Goal: Navigation & Orientation: Find specific page/section

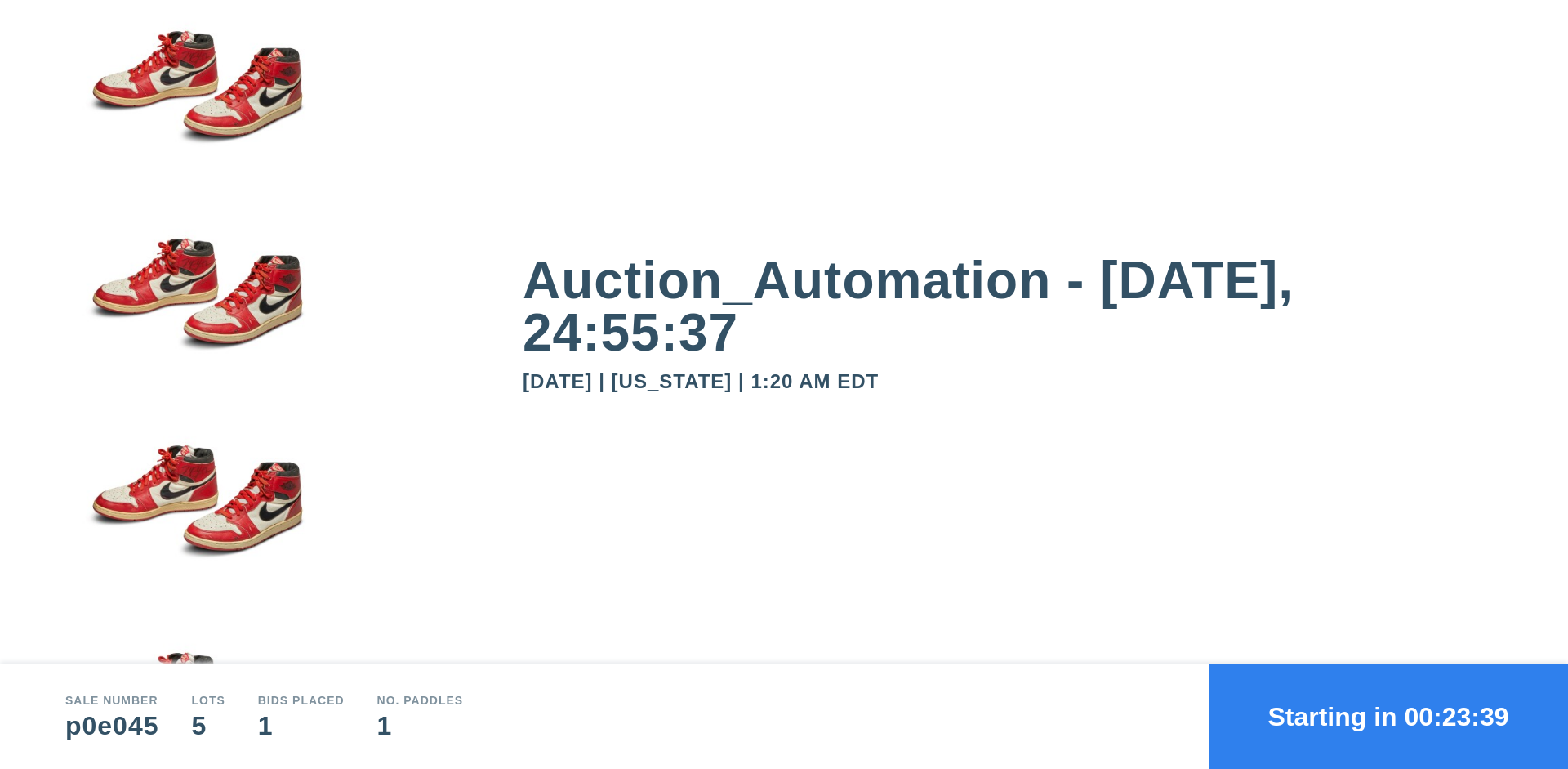
click at [1388, 716] on button "Starting in 00:23:39" at bounding box center [1389, 716] width 360 height 104
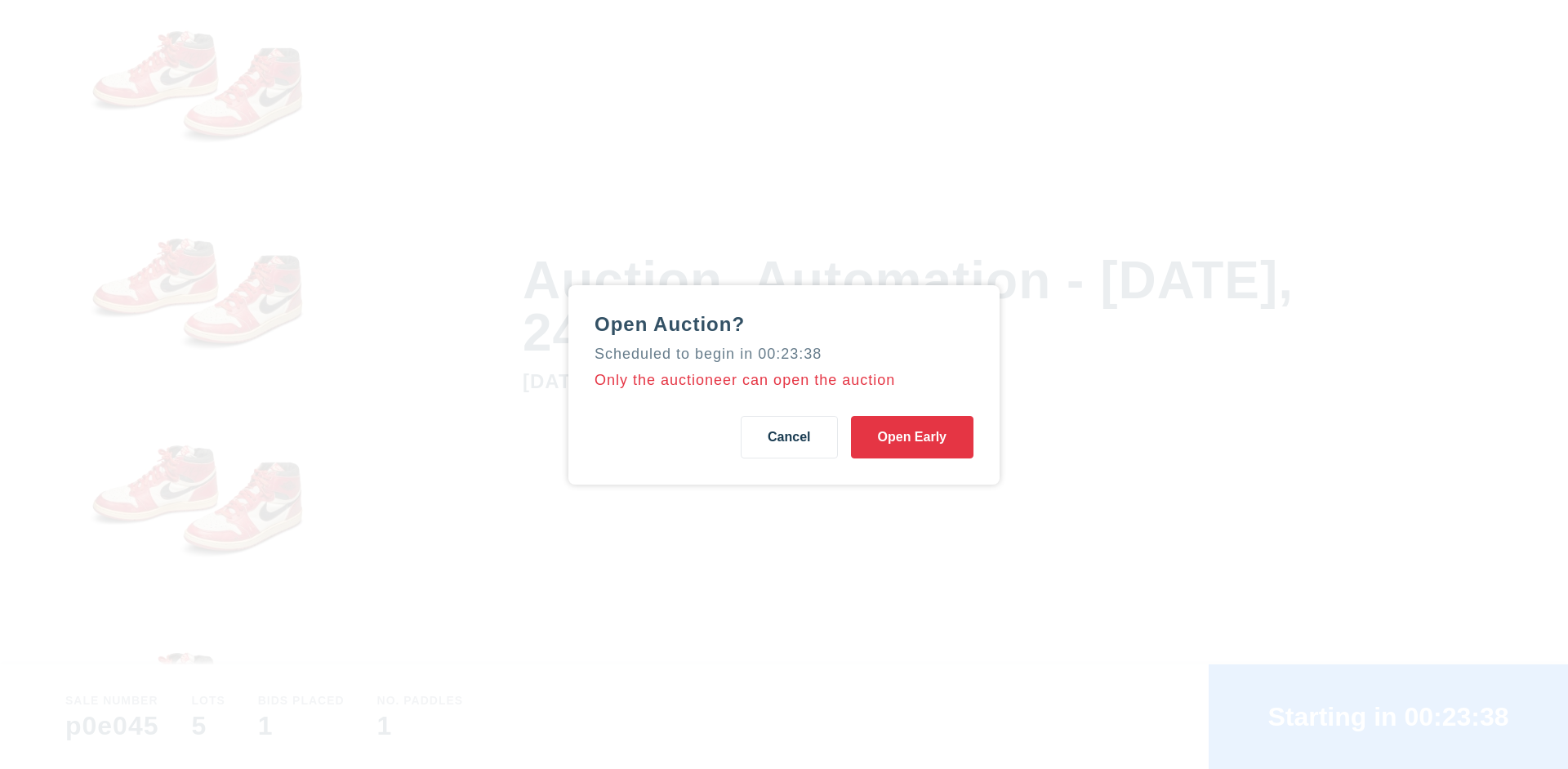
click at [912, 436] on button "Open Early" at bounding box center [913, 437] width 123 height 42
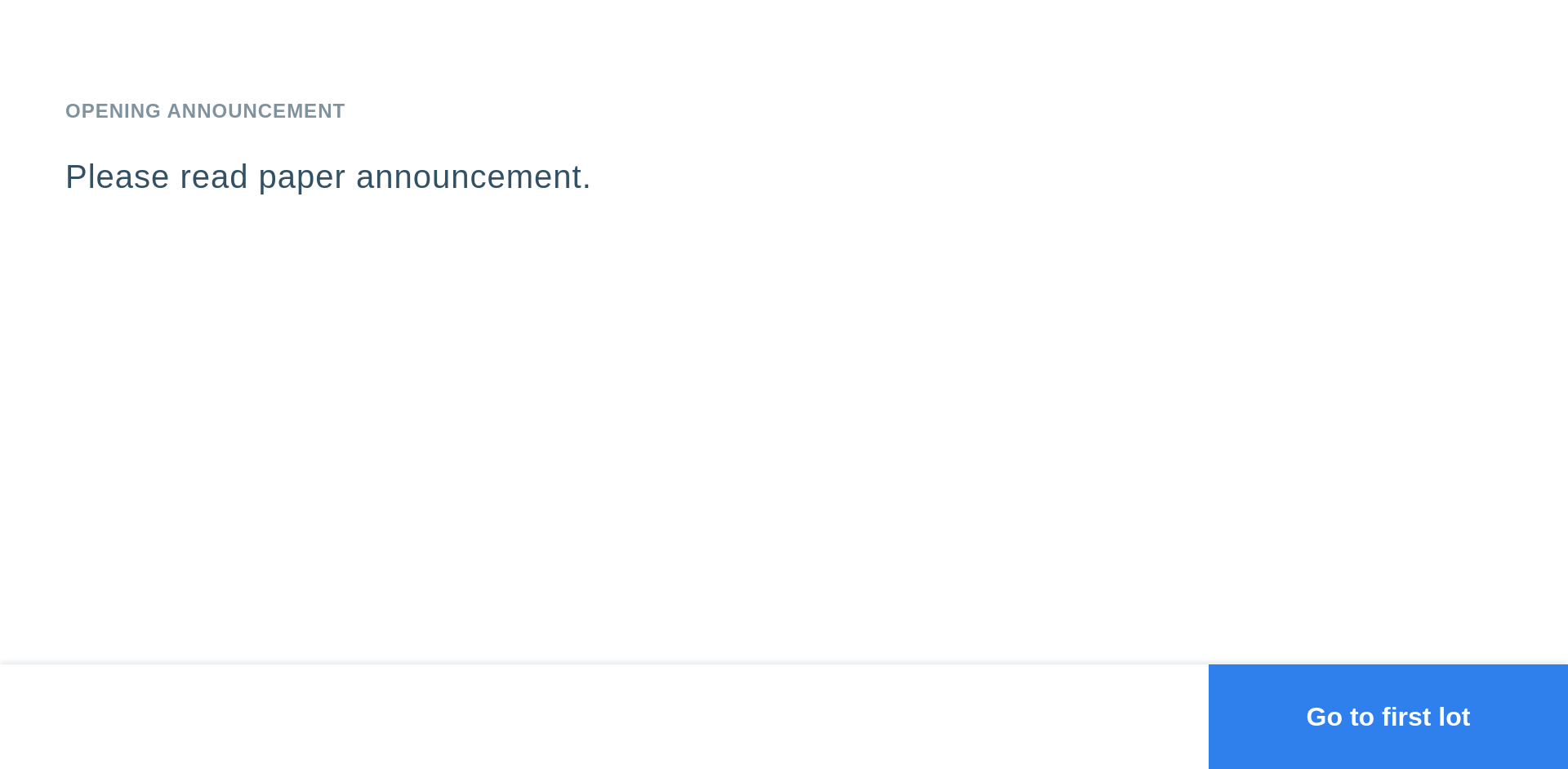
click at [1388, 716] on button "Go to first lot" at bounding box center [1389, 716] width 360 height 104
